Goal: Task Accomplishment & Management: Use online tool/utility

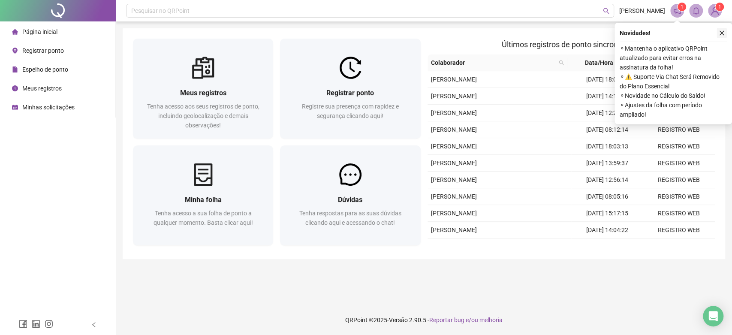
click at [723, 33] on icon "close" at bounding box center [721, 33] width 6 height 6
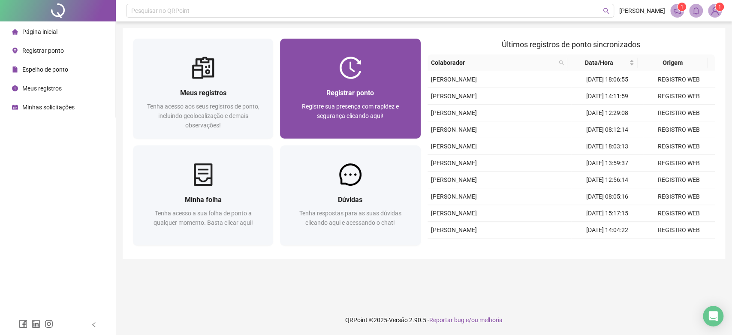
click at [378, 99] on div "Registrar ponto Registre sua presença com rapidez e segurança clicando aqui!" at bounding box center [350, 108] width 120 height 42
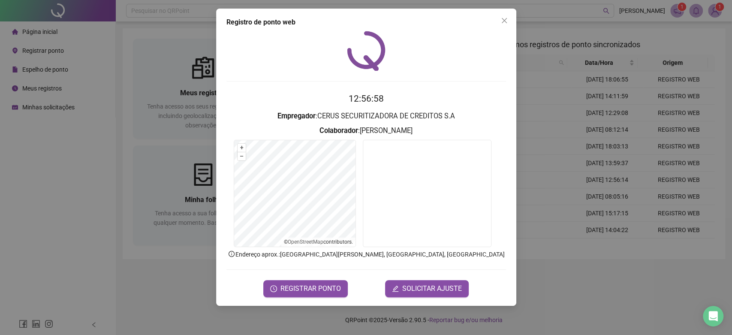
click at [578, 287] on div "Registro de ponto web 12:56:58 Empregador : CERUS SECURITIZADORA DE CREDITOS S.…" at bounding box center [366, 167] width 732 height 335
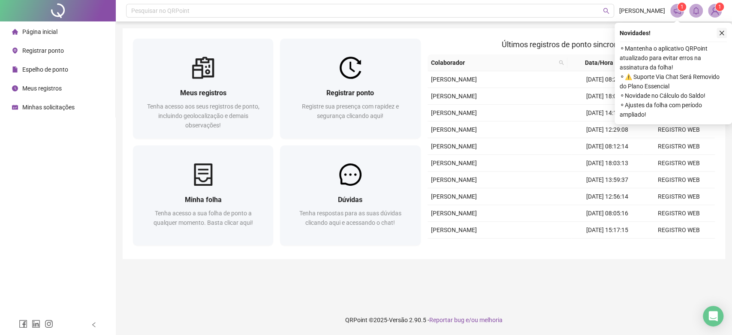
click at [720, 33] on icon "close" at bounding box center [721, 33] width 6 height 6
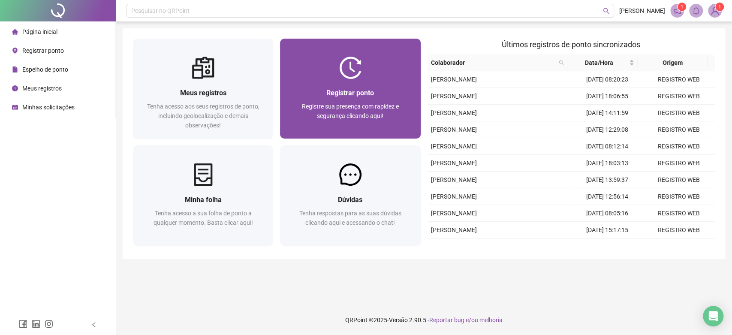
click at [337, 61] on div at bounding box center [350, 68] width 140 height 22
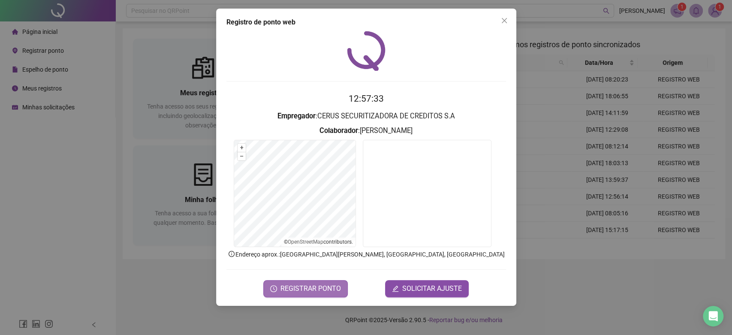
click at [321, 285] on span "REGISTRAR PONTO" at bounding box center [310, 288] width 60 height 10
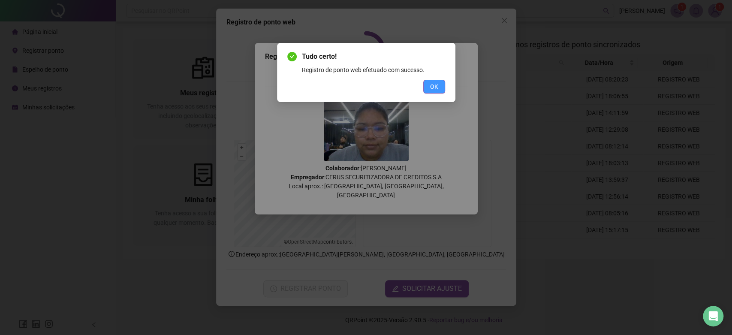
click at [433, 87] on span "OK" at bounding box center [434, 86] width 8 height 9
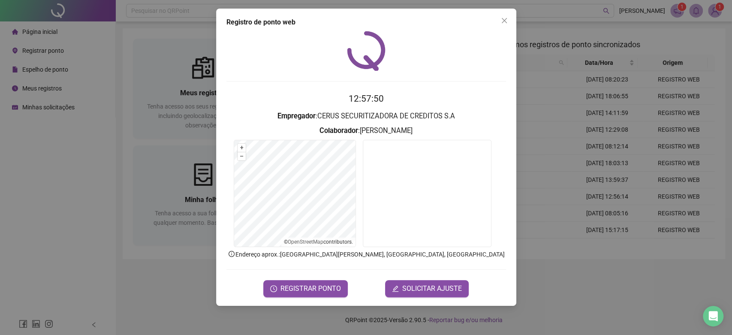
click at [137, 181] on div "Registro de ponto web 12:57:50 Empregador : CERUS SECURITIZADORA DE CREDITOS S.…" at bounding box center [366, 167] width 732 height 335
